Goal: Task Accomplishment & Management: Manage account settings

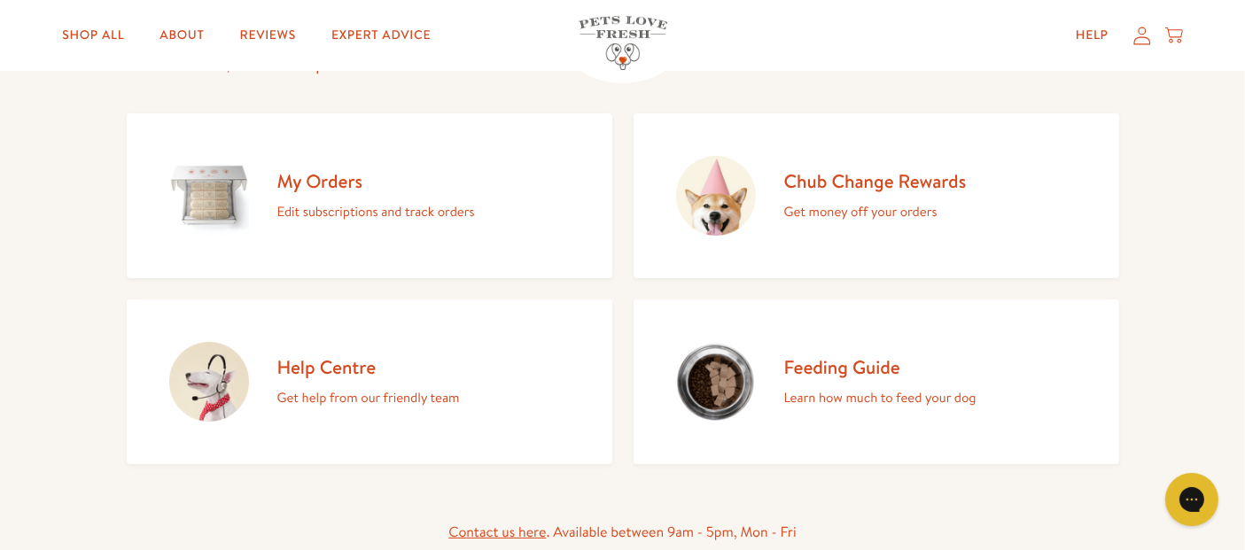
scroll to position [180, 0]
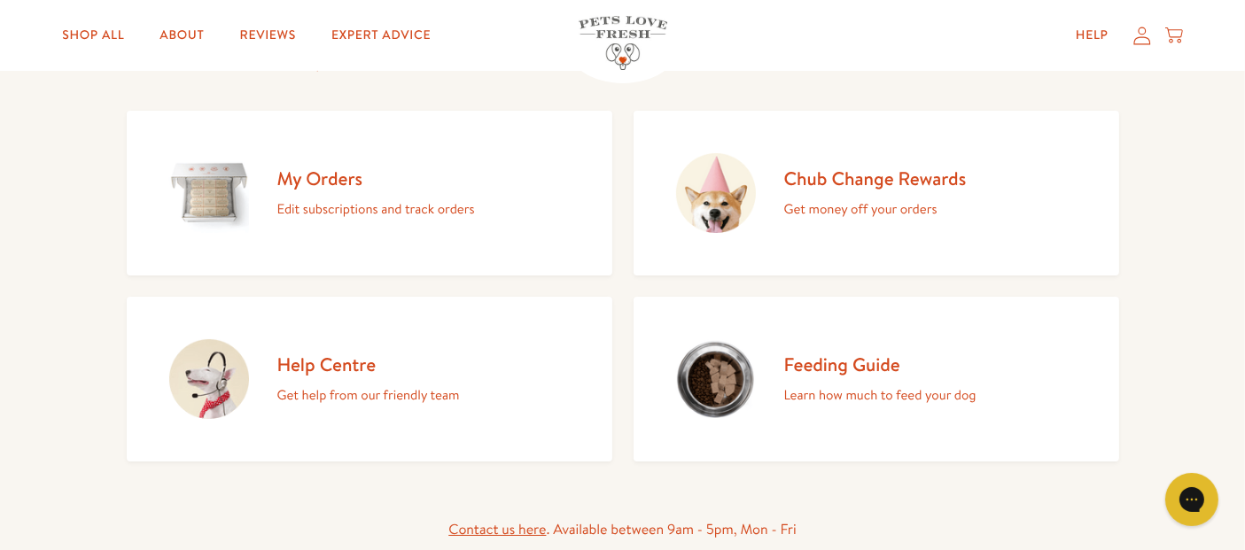
click at [317, 178] on h2 "My Orders" at bounding box center [376, 179] width 198 height 24
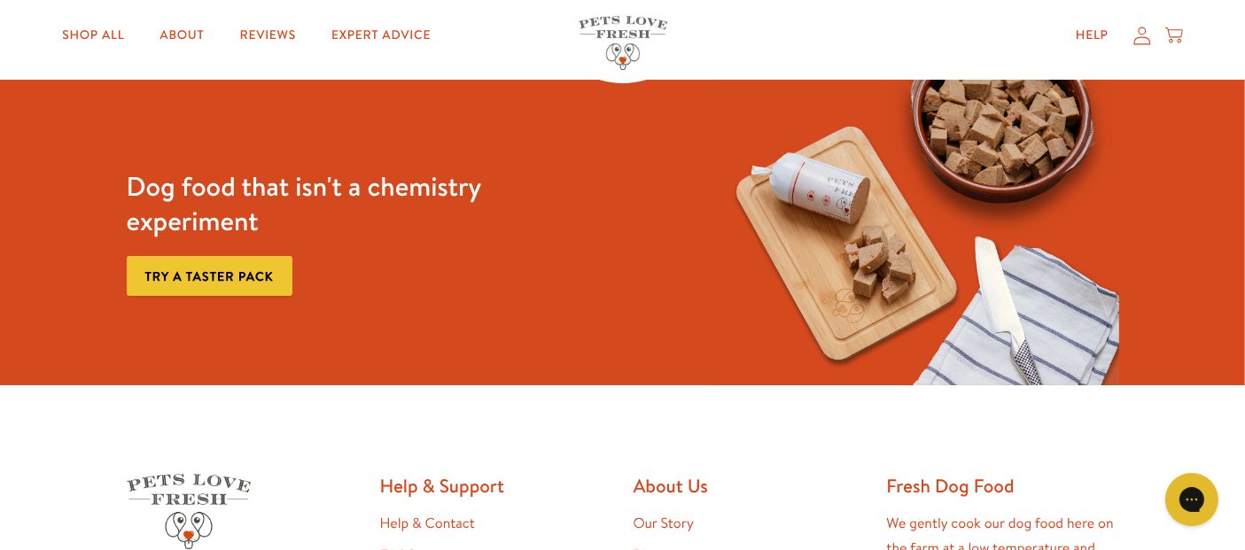
scroll to position [284, 0]
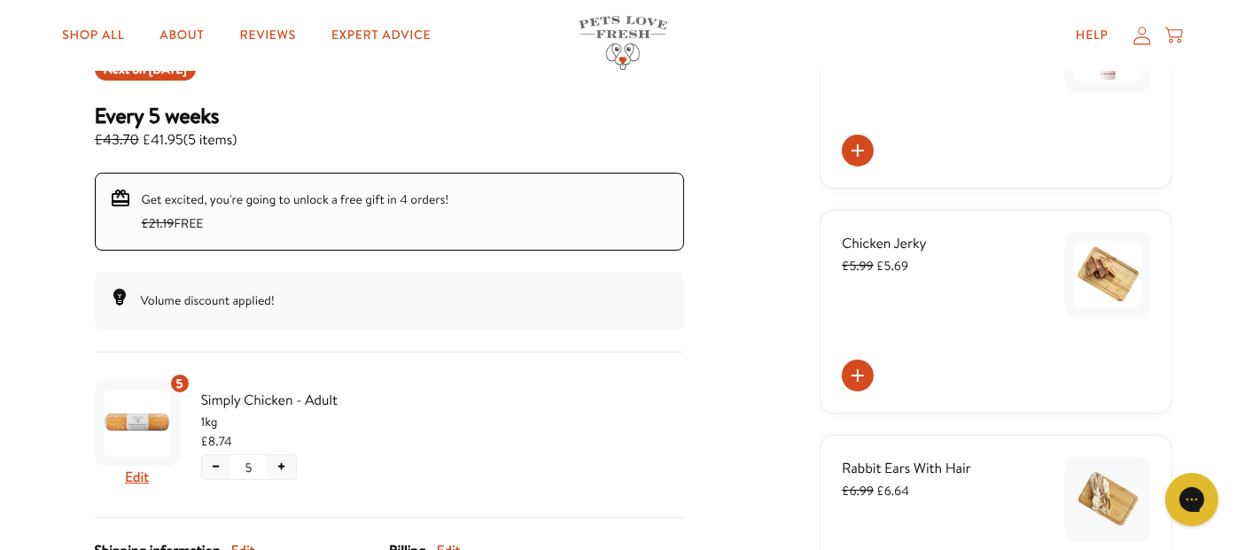
scroll to position [246, 0]
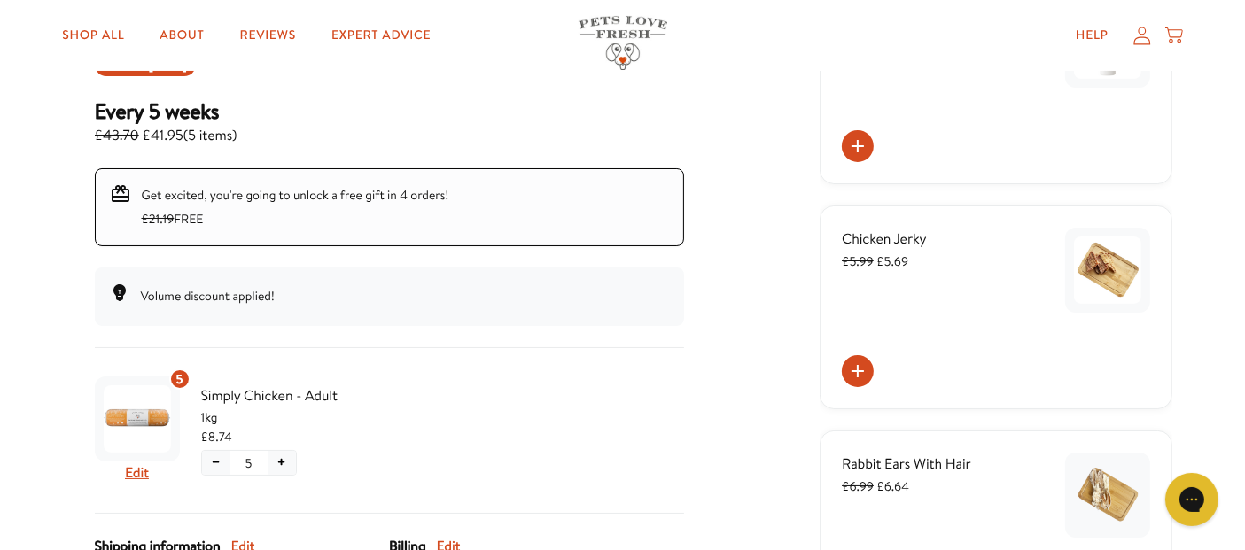
click at [722, 306] on div "Skio Secured Your subscriptions Chub Change Rewards Order history Add backup ca…" at bounding box center [623, 368] width 1099 height 952
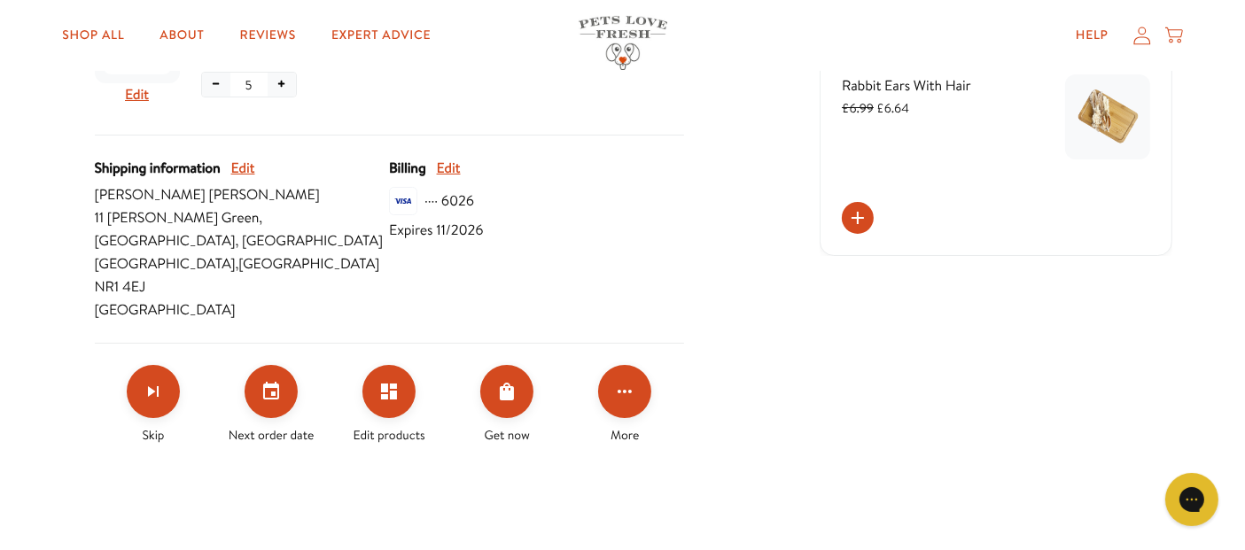
scroll to position [640, 0]
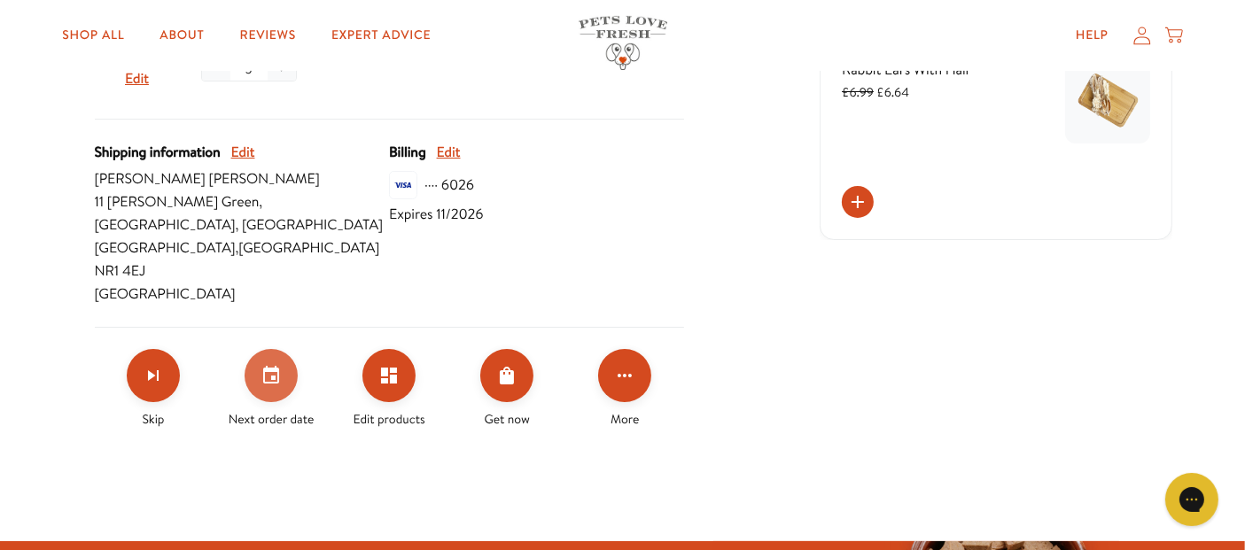
click at [267, 365] on icon "Set your next order date" at bounding box center [271, 375] width 21 height 21
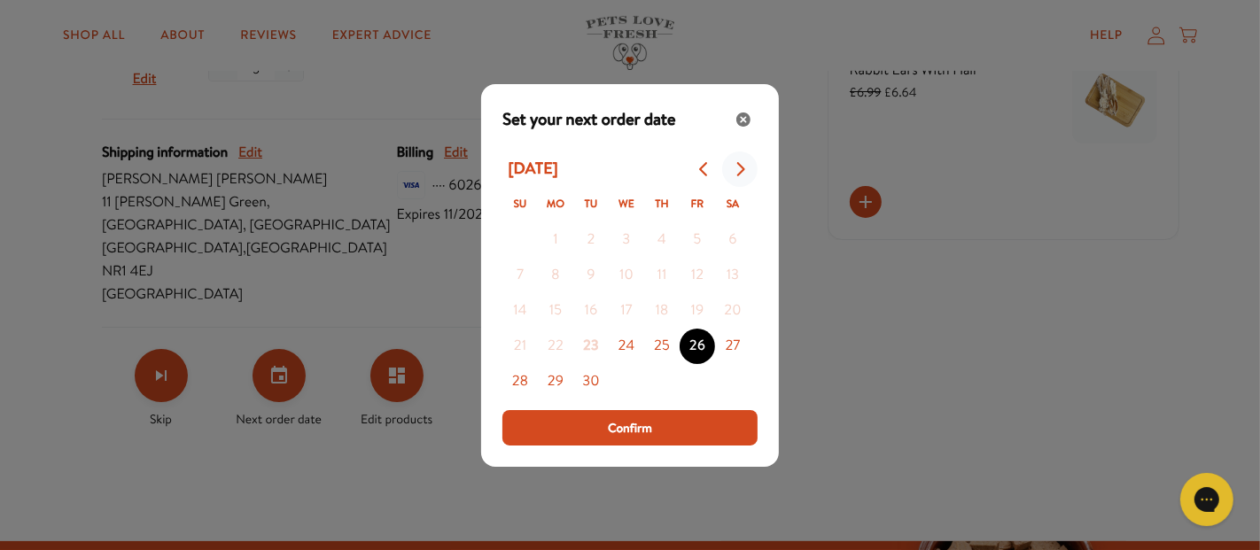
click at [745, 170] on icon "Go to next month" at bounding box center [740, 169] width 14 height 14
click at [696, 272] on button "10" at bounding box center [697, 275] width 35 height 35
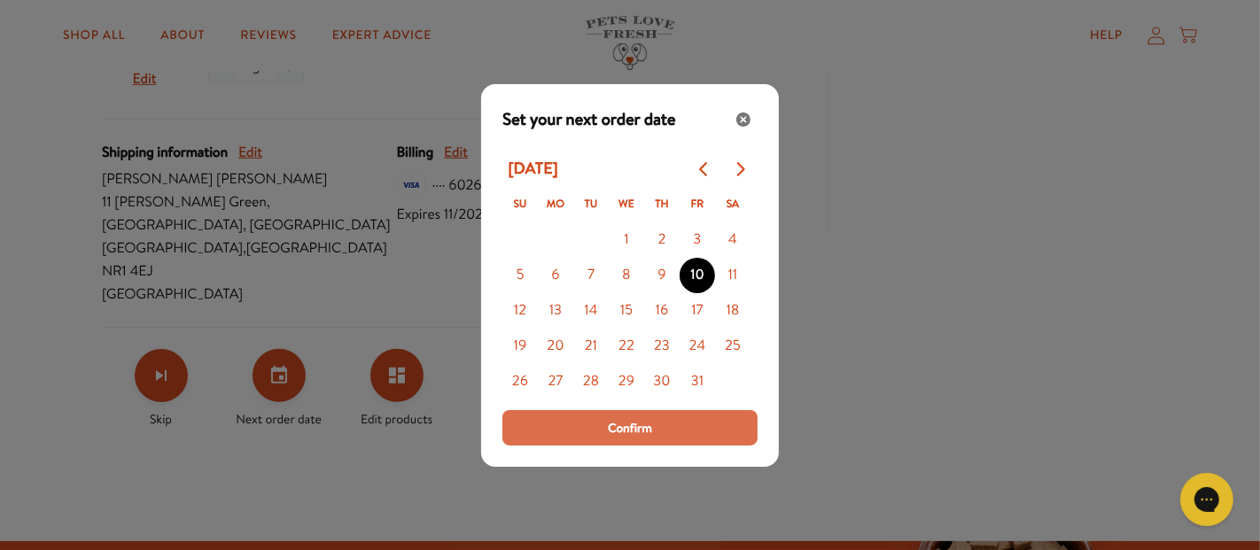
click at [628, 432] on span "Confirm" at bounding box center [630, 428] width 44 height 20
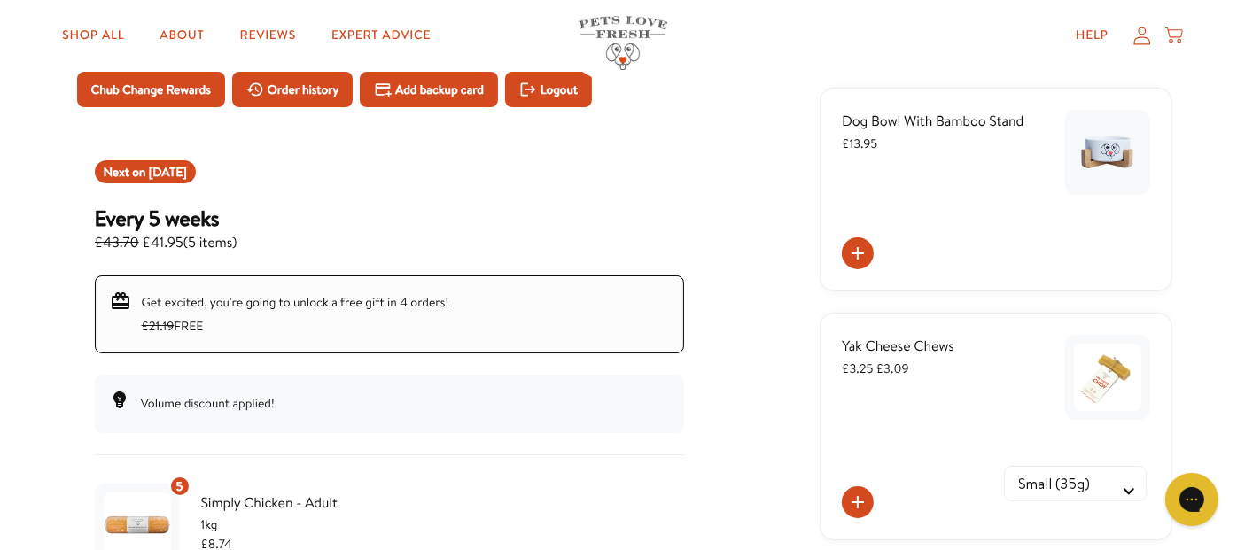
scroll to position [0, 0]
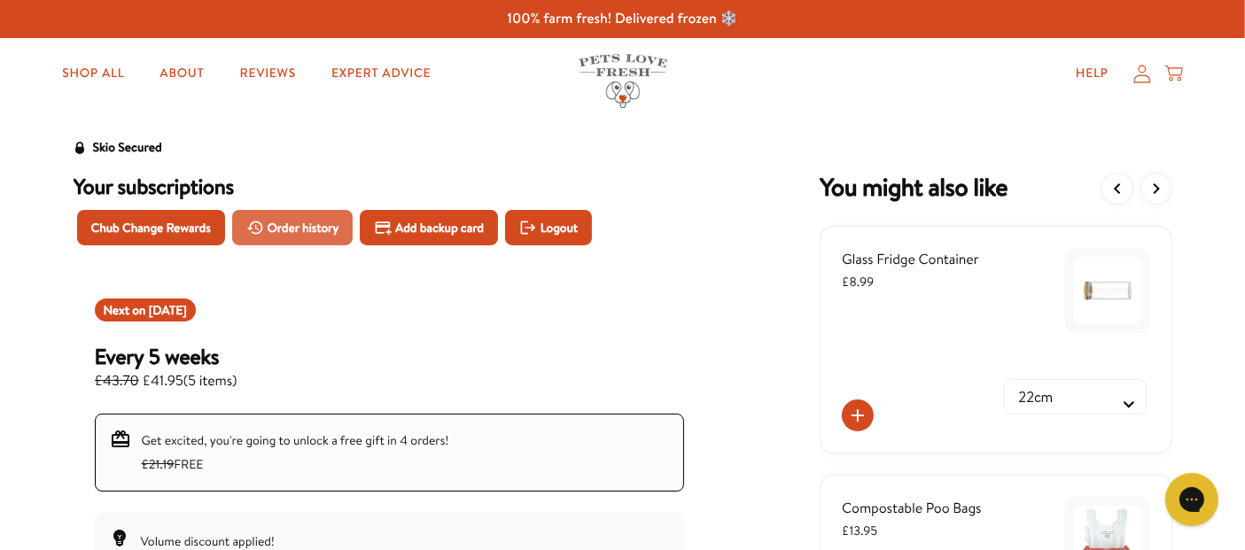
click at [315, 228] on span "Order history" at bounding box center [304, 228] width 72 height 20
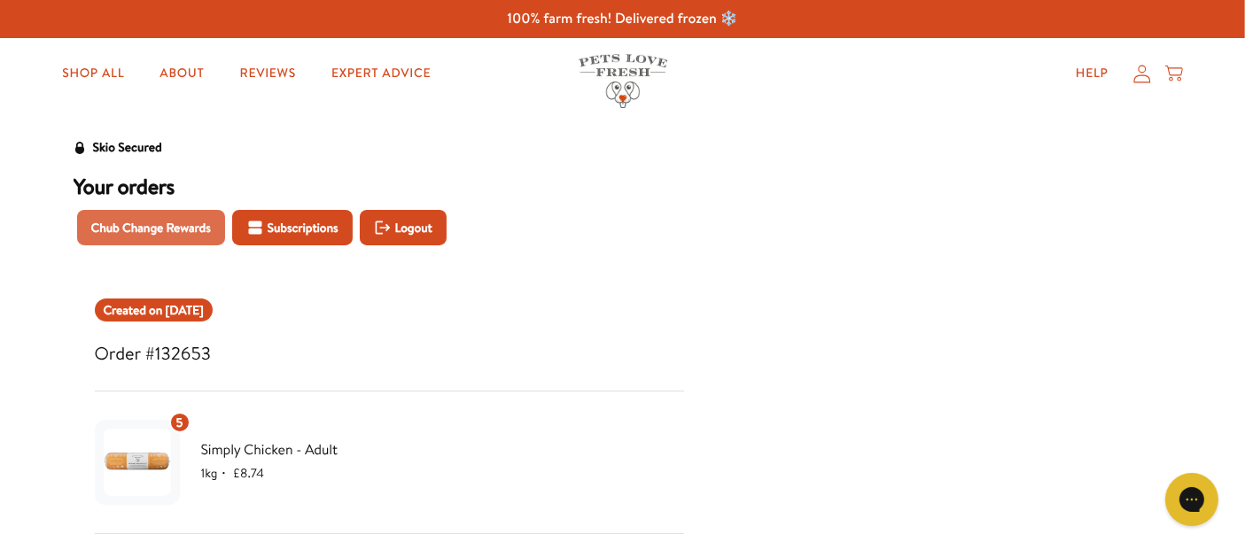
click at [150, 232] on span "Chub Change Rewards" at bounding box center [151, 228] width 120 height 20
click at [108, 71] on link "Shop All" at bounding box center [93, 73] width 90 height 35
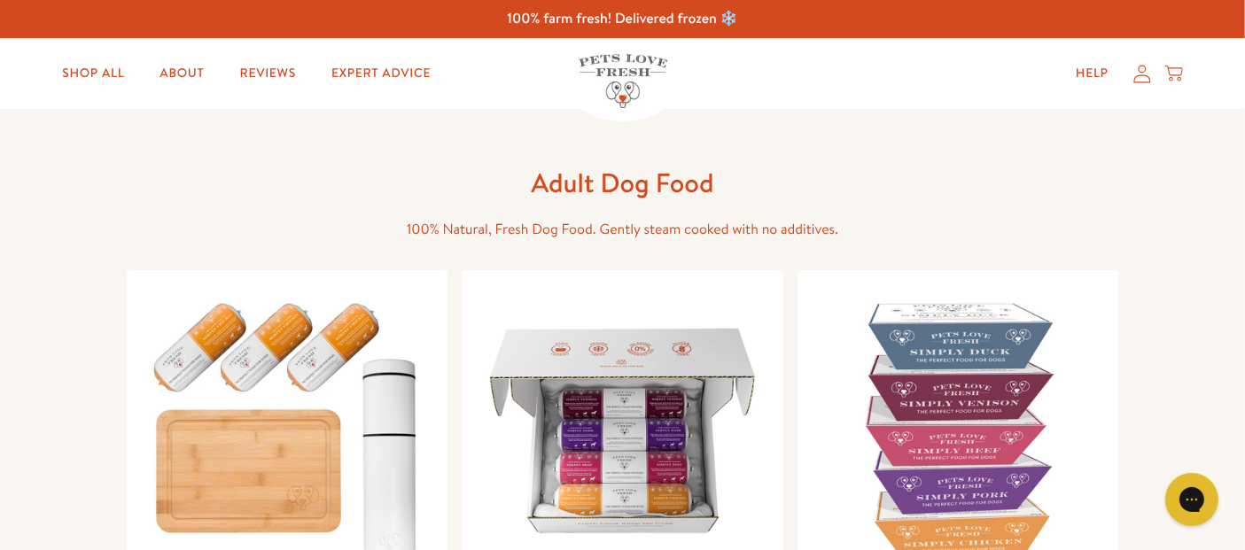
click at [1143, 80] on icon at bounding box center [1143, 74] width 18 height 19
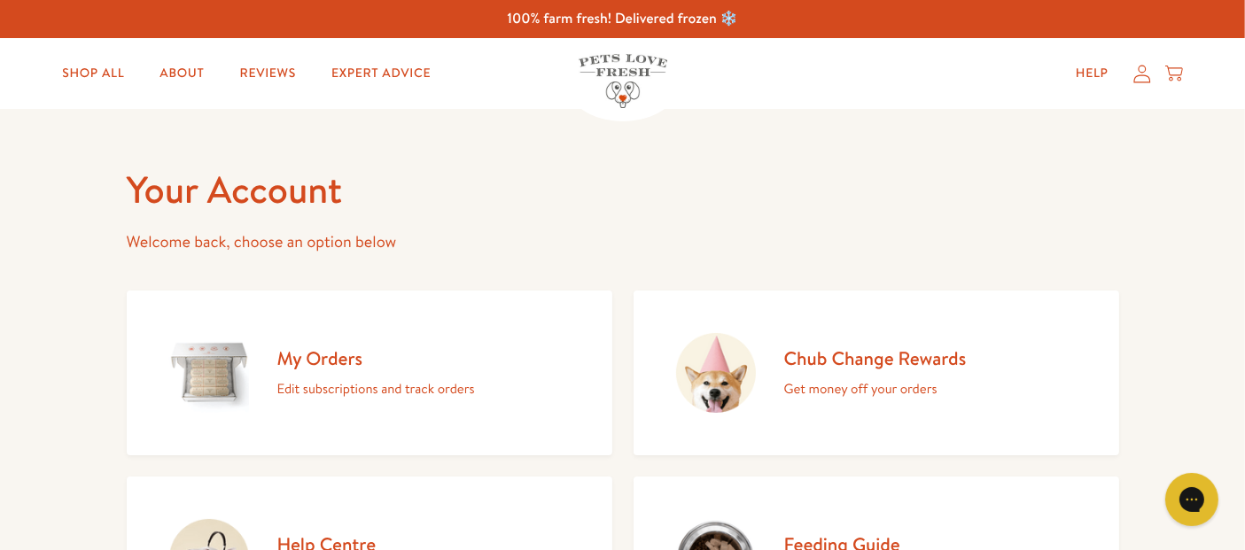
click at [361, 378] on p "Edit subscriptions and track orders" at bounding box center [376, 389] width 198 height 23
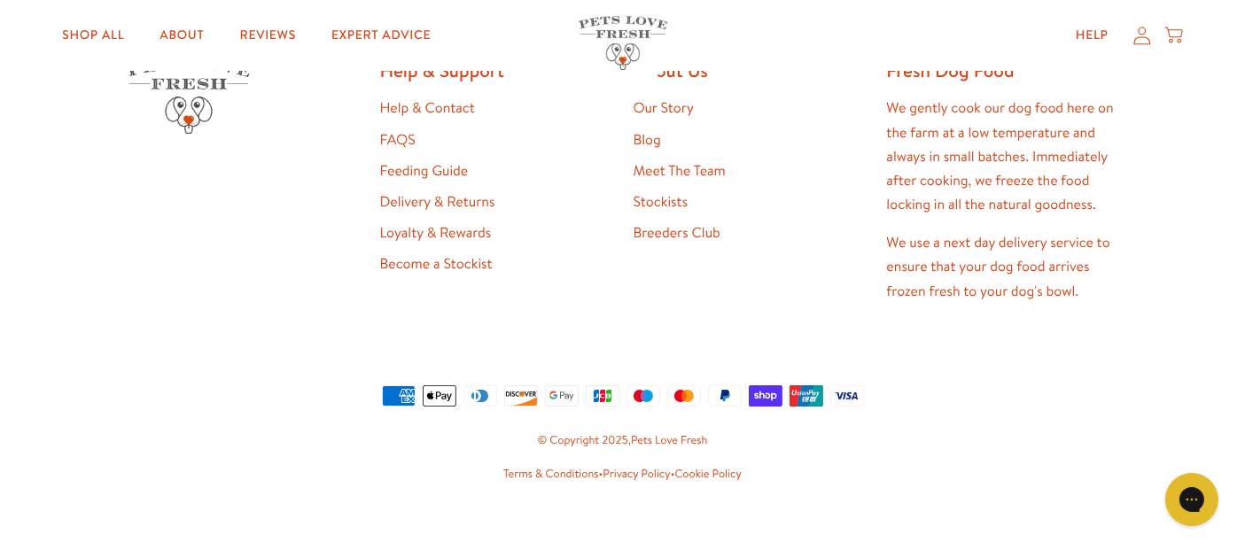
scroll to position [586, 0]
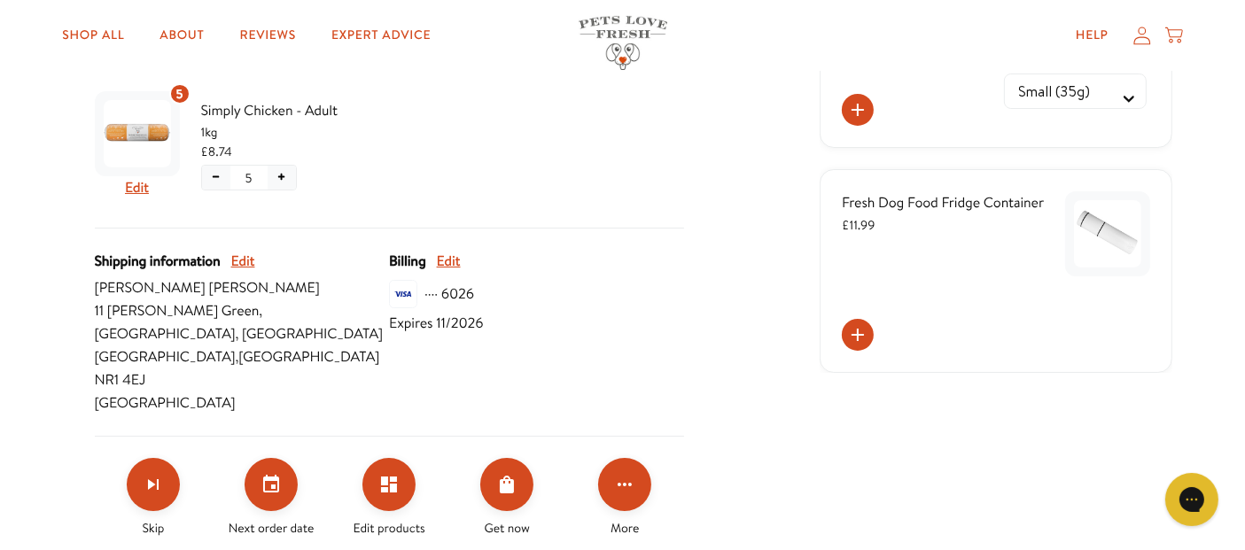
scroll to position [542, 0]
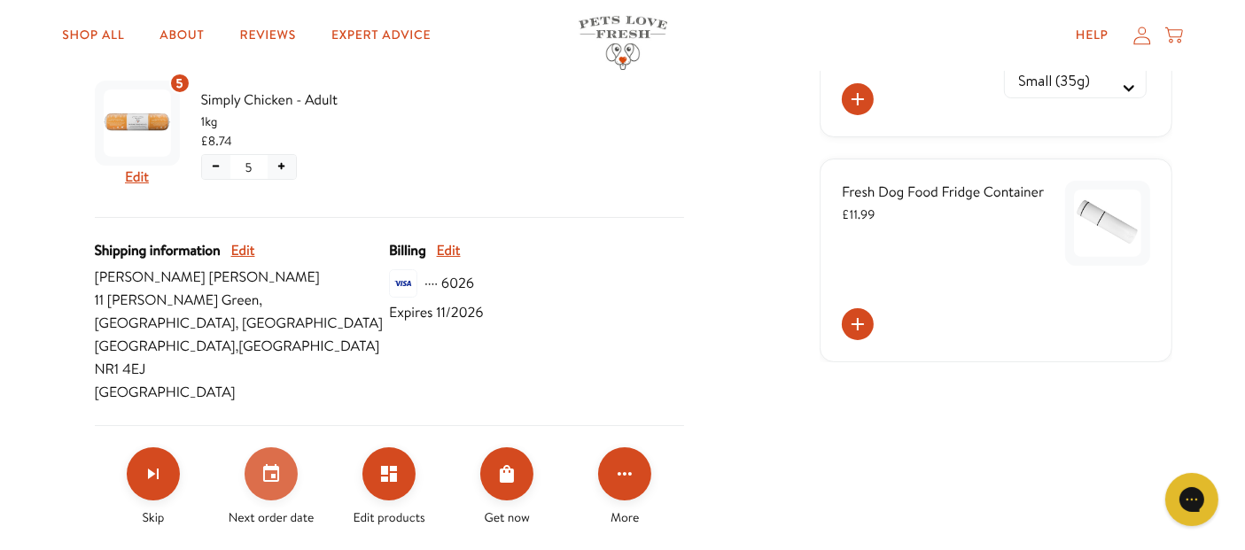
click at [273, 448] on button "Set your next order date" at bounding box center [271, 474] width 53 height 53
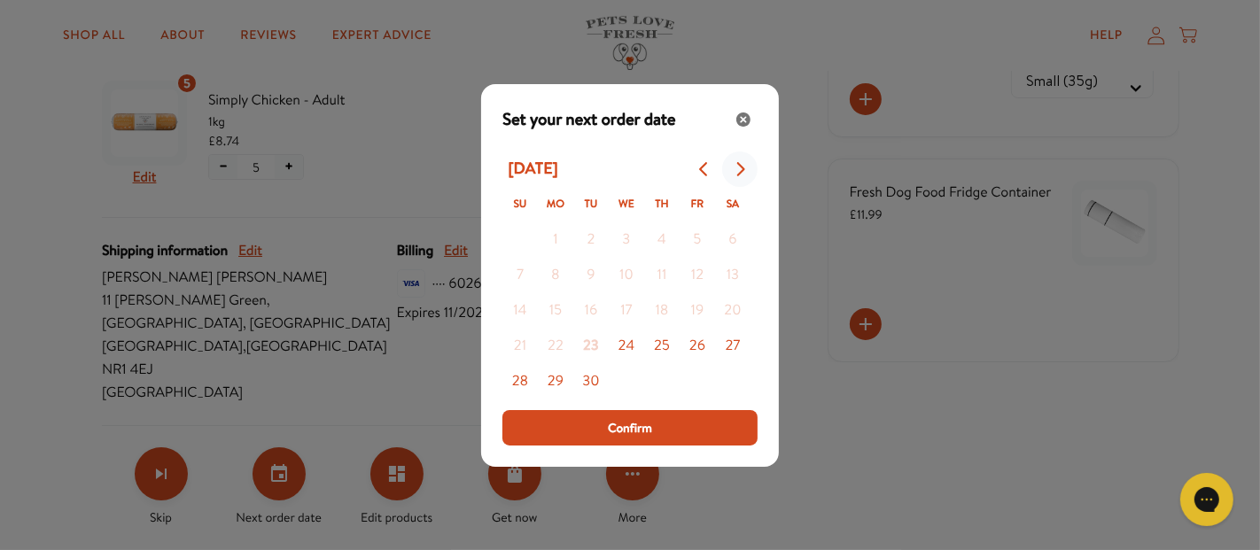
click at [744, 164] on icon "Go to next month" at bounding box center [740, 169] width 14 height 14
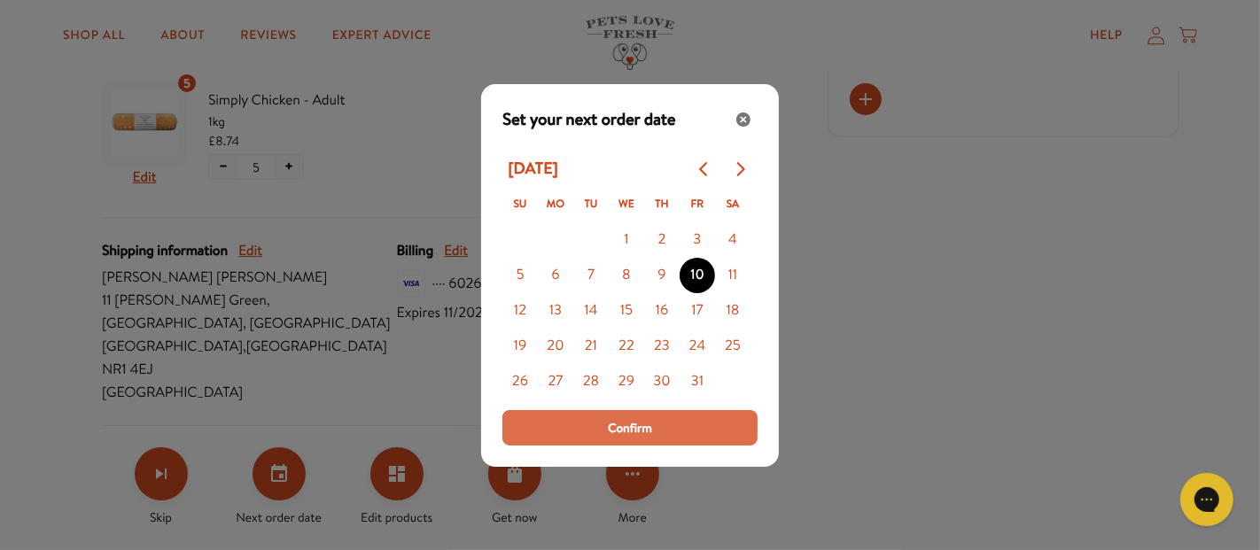
click at [645, 427] on span "Confirm" at bounding box center [630, 428] width 44 height 20
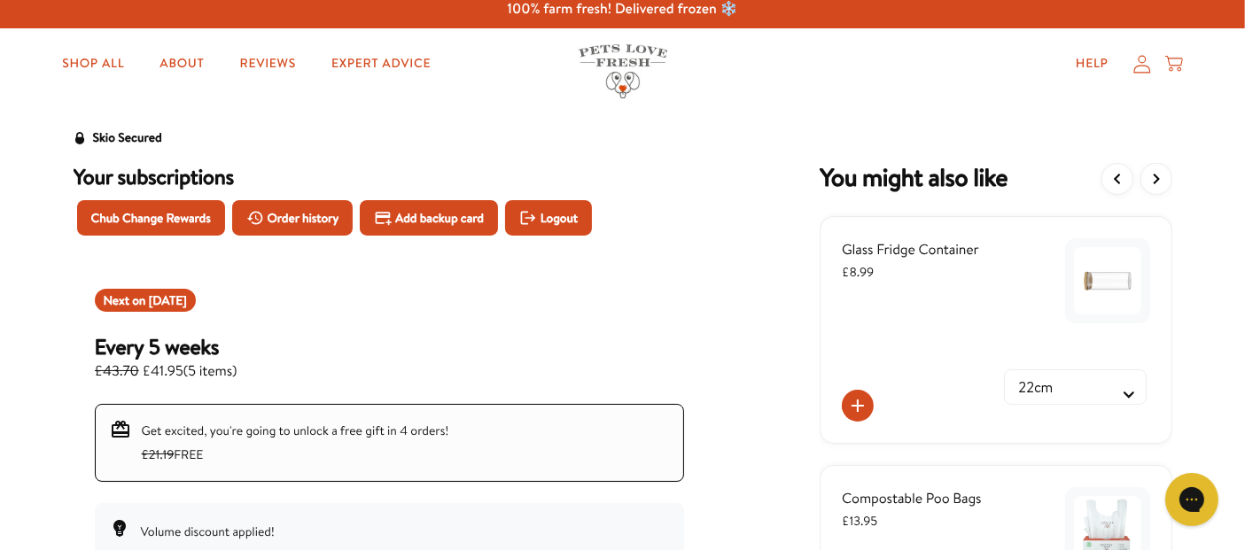
scroll to position [16, 0]
